Goal: Information Seeking & Learning: Learn about a topic

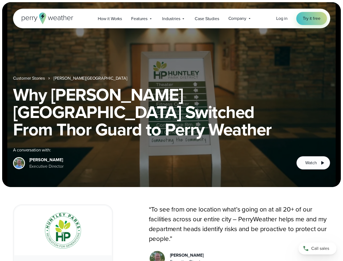
click at [171, 130] on h1 "Why [PERSON_NAME][GEOGRAPHIC_DATA] Switched From Thor Guard to Perry Weather" at bounding box center [171, 112] width 317 height 52
click at [171, 18] on span "Industries" at bounding box center [171, 18] width 18 height 7
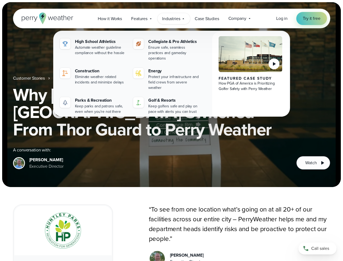
click at [171, 81] on nav "Customer Stories [PERSON_NAME][GEOGRAPHIC_DATA]" at bounding box center [171, 78] width 317 height 7
click at [72, 81] on link "[PERSON_NAME][GEOGRAPHIC_DATA]" at bounding box center [90, 78] width 74 height 7
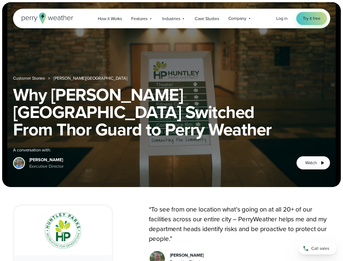
click at [313, 163] on span "Watch" at bounding box center [310, 162] width 11 height 7
